Goal: Task Accomplishment & Management: Manage account settings

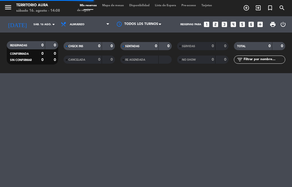
select select "es"
select select "lunch"
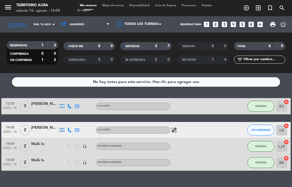
click at [44, 26] on input "sáb. 16 ago." at bounding box center [49, 24] width 37 height 8
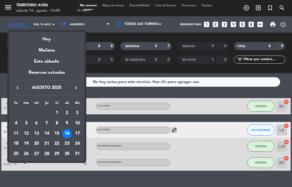
click at [57, 50] on div "Mañana" at bounding box center [47, 48] width 76 height 11
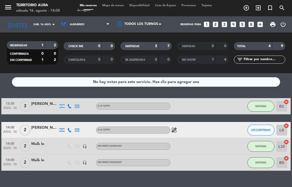
type input "dom. 17 ago."
select select "lunch"
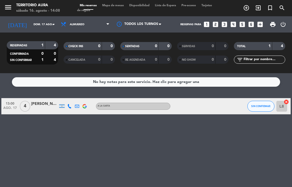
click at [43, 24] on input "dom. 17 ago." at bounding box center [49, 24] width 37 height 8
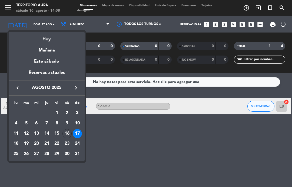
click at [61, 37] on div "Hoy" at bounding box center [47, 37] width 76 height 11
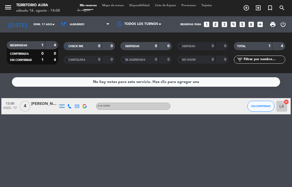
type input "sáb. 16 ago."
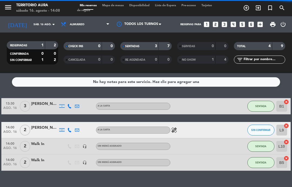
click at [98, 25] on select "Todos los servicios Almuerzo Cena" at bounding box center [85, 24] width 54 height 12
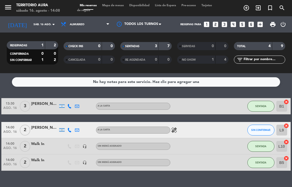
select select "dinner"
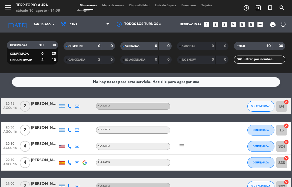
click at [84, 30] on select "Todos los servicios Almuerzo Cena" at bounding box center [85, 24] width 54 height 12
click at [87, 24] on select "Todos los servicios Almuerzo Cena" at bounding box center [85, 24] width 54 height 12
click at [78, 23] on select "Todos los servicios Almuerzo Cena" at bounding box center [85, 24] width 54 height 12
select select "lunch"
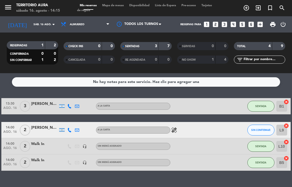
click at [175, 128] on icon "healing" at bounding box center [174, 130] width 6 height 6
click at [209, 97] on div "No hay notas para este servicio. Haz clic para agregar una 13:30 [DATE] 3 [PERS…" at bounding box center [146, 130] width 292 height 114
click at [33, 129] on div "[PERSON_NAME]" at bounding box center [44, 127] width 27 height 6
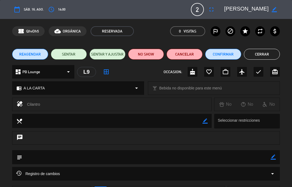
click at [75, 50] on button "SENTAR" at bounding box center [69, 54] width 36 height 11
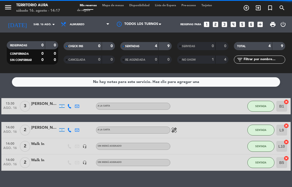
select select "lunch"
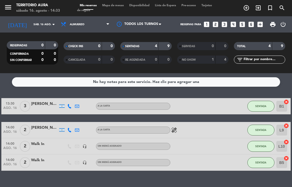
select select "lunch"
